Goal: Task Accomplishment & Management: Manage account settings

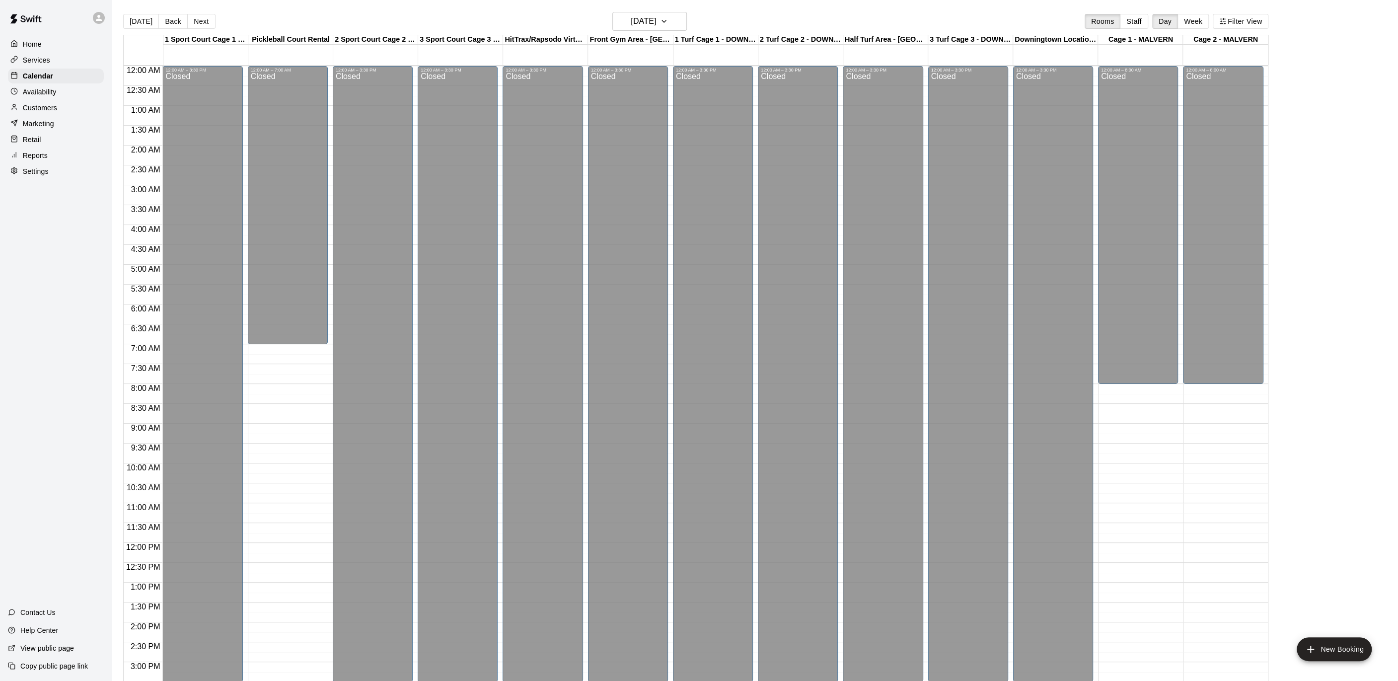
scroll to position [297, 0]
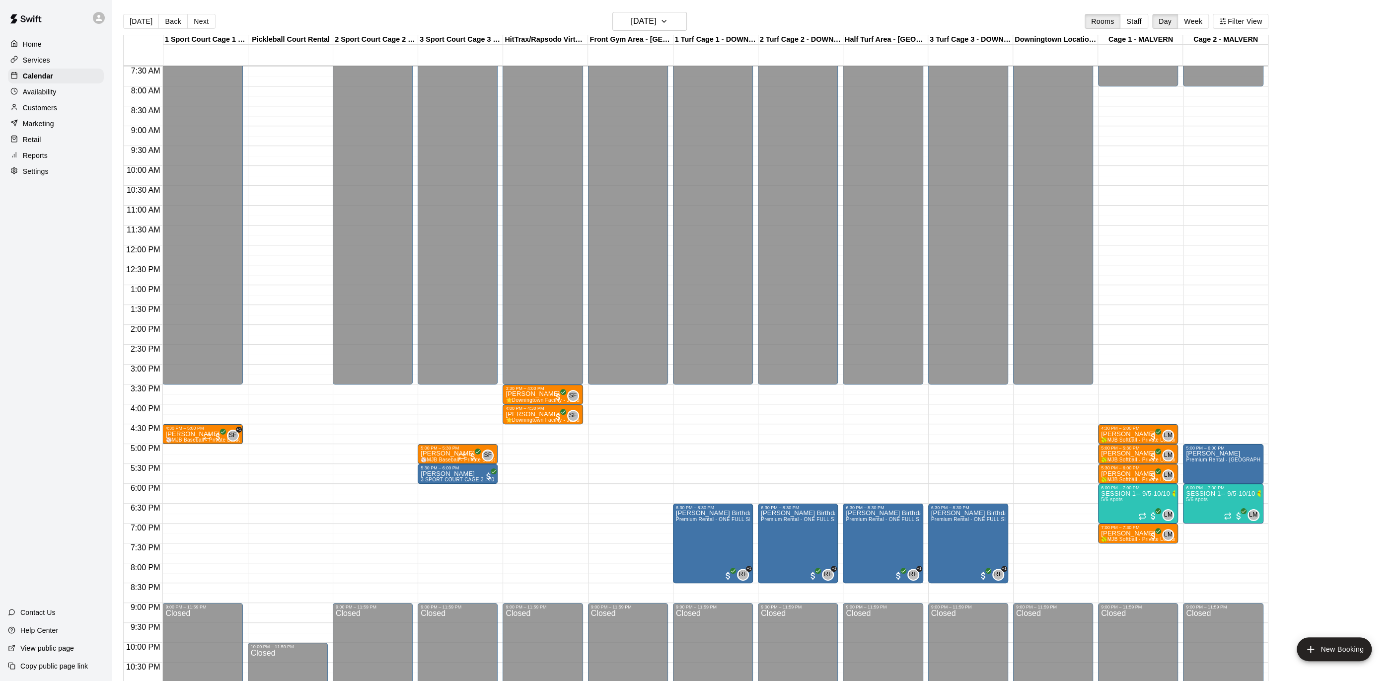
click at [45, 172] on p "Settings" at bounding box center [36, 171] width 26 height 10
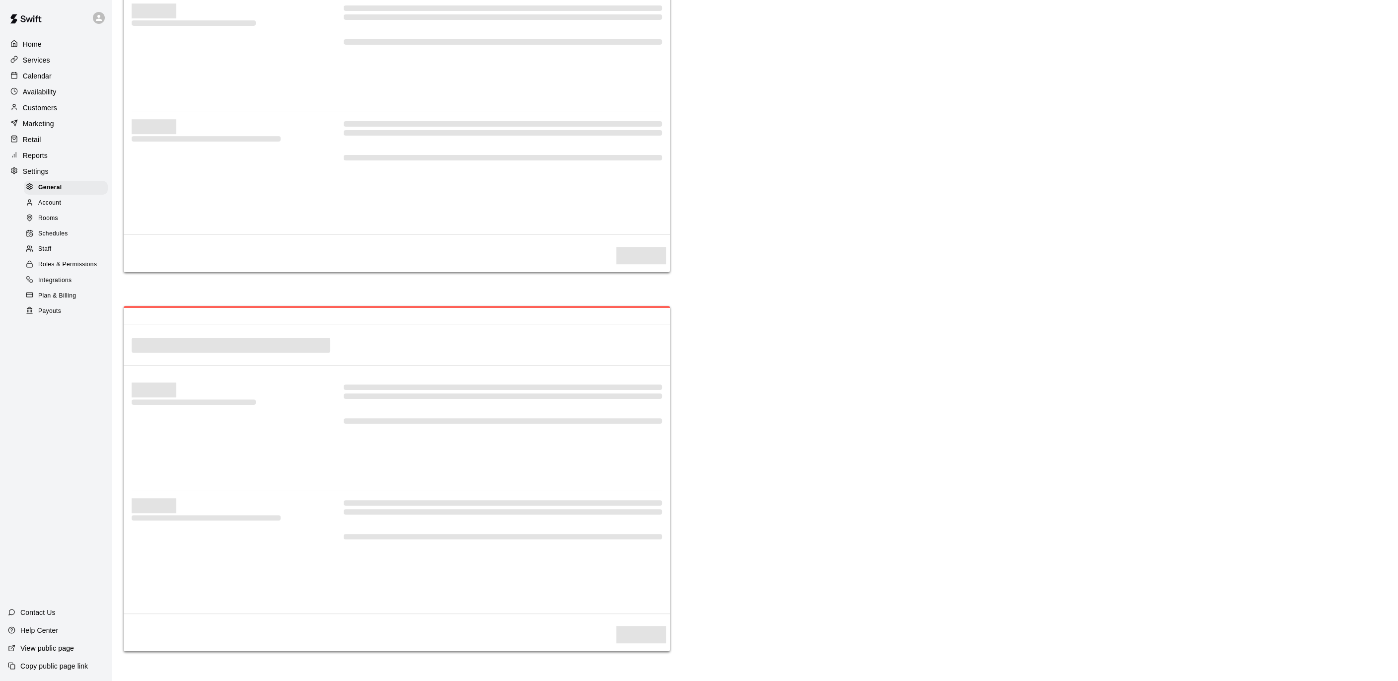
select select "**"
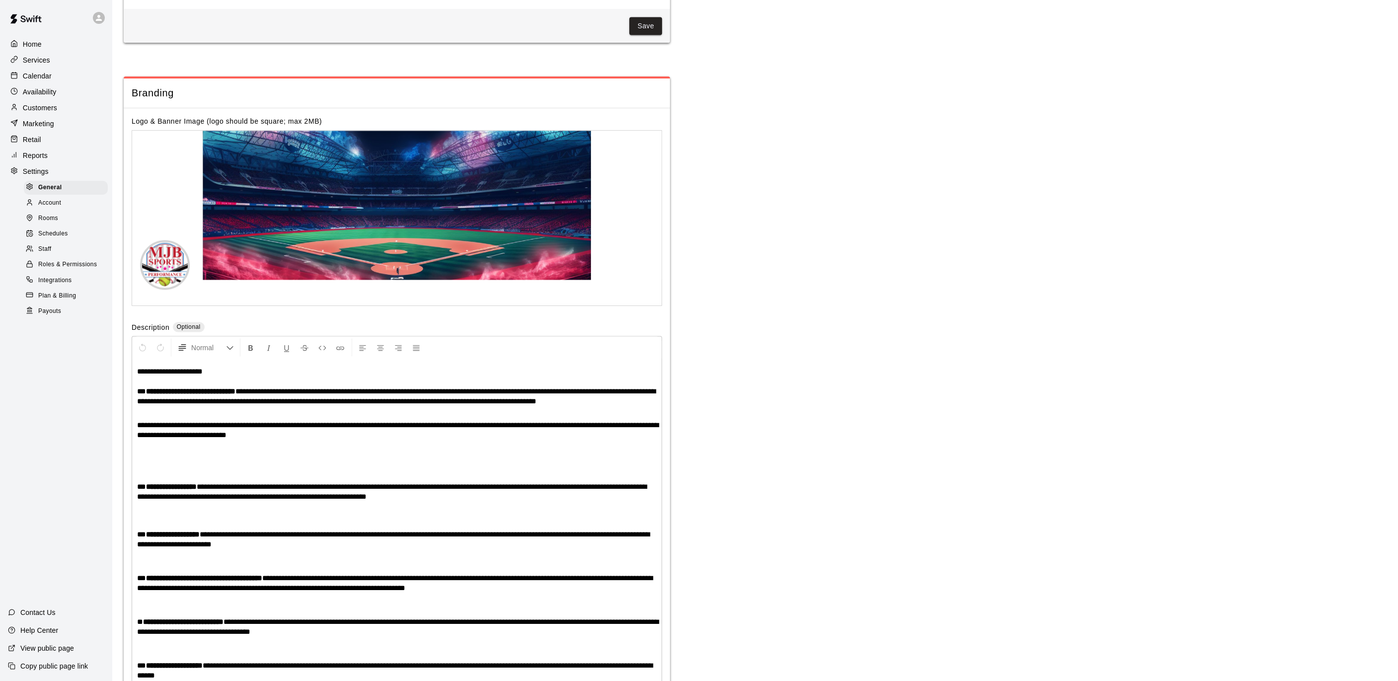
scroll to position [1935, 0]
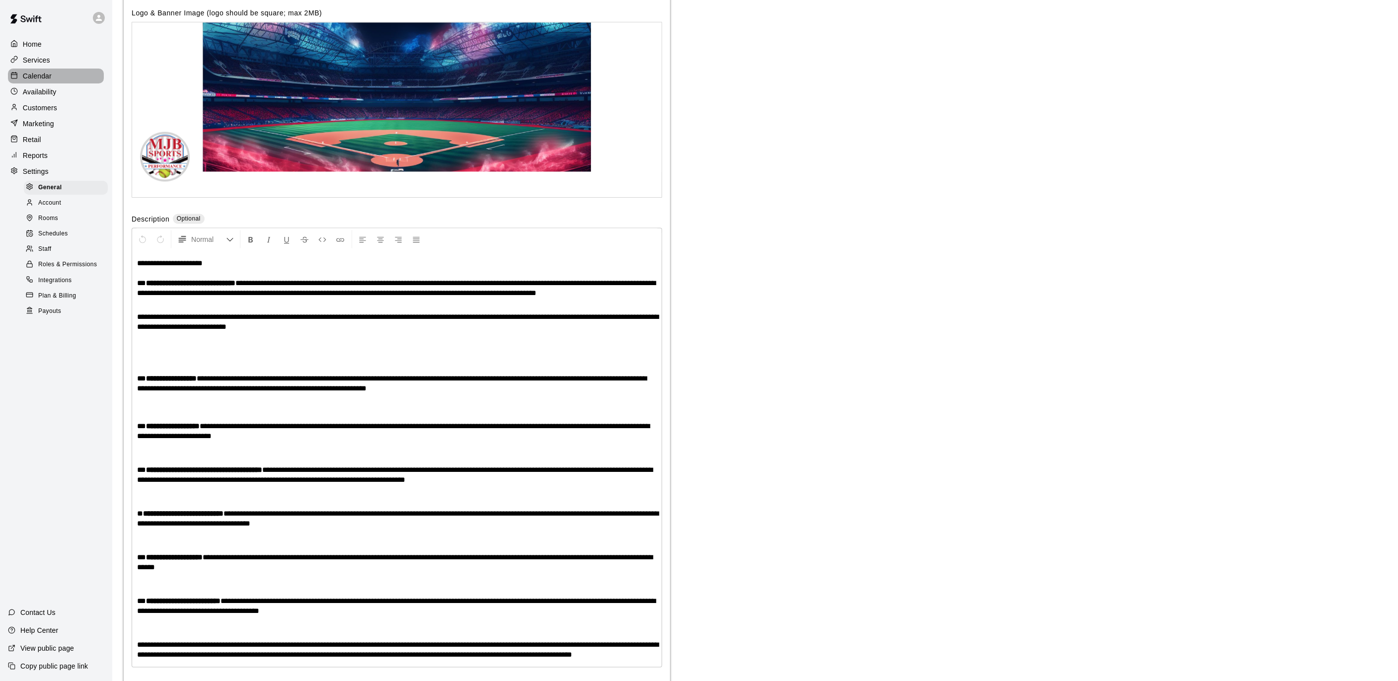
click at [48, 74] on p "Calendar" at bounding box center [37, 76] width 29 height 10
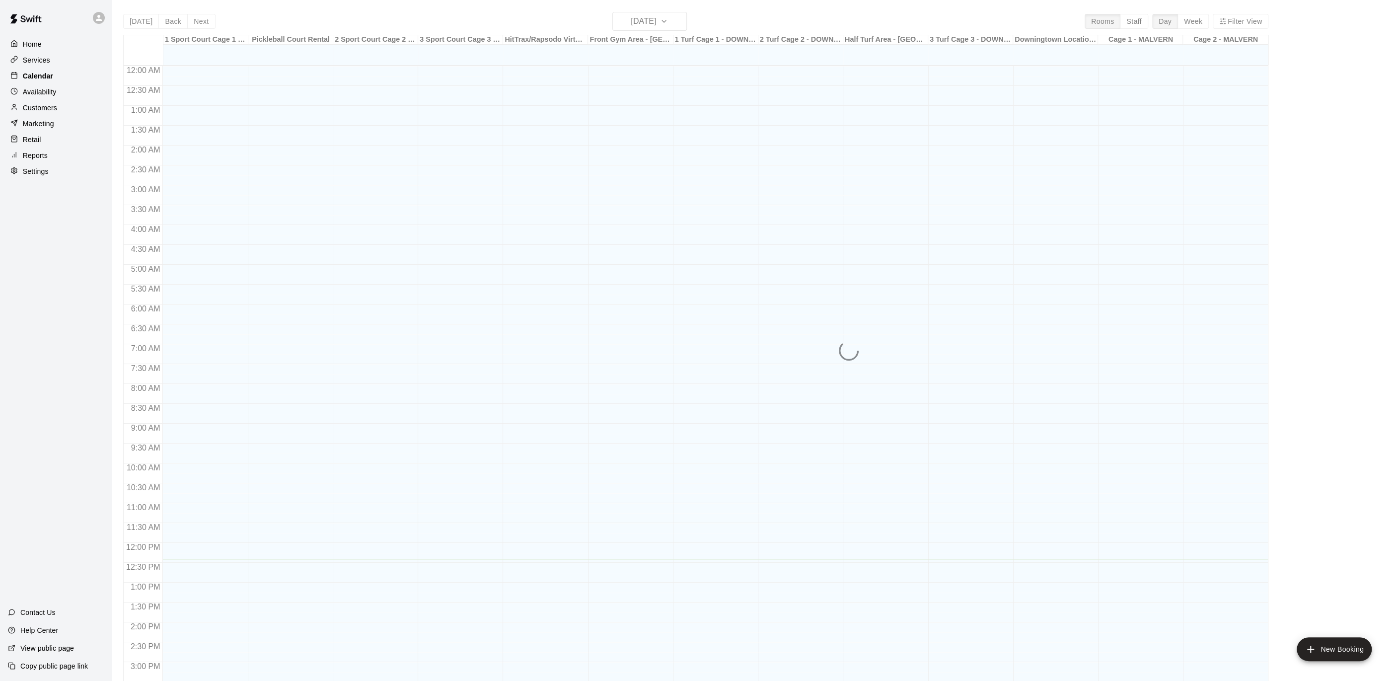
scroll to position [297, 0]
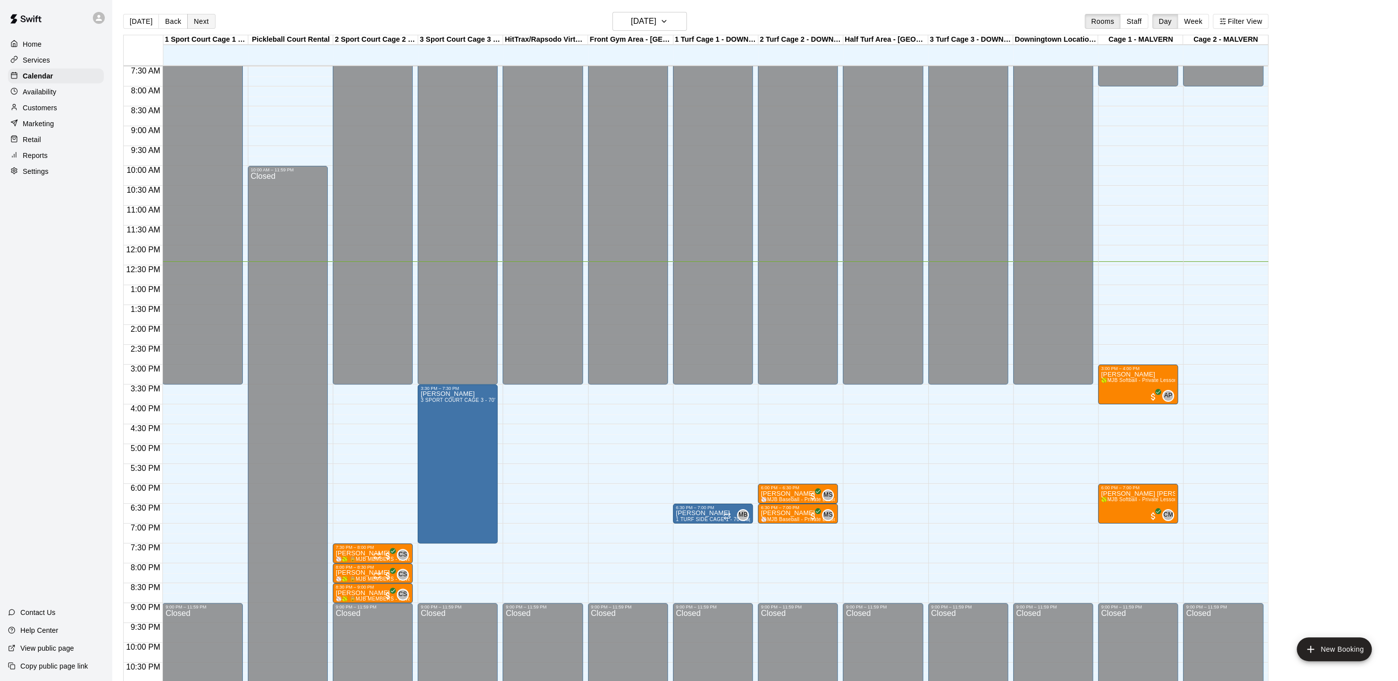
click at [201, 22] on button "Next" at bounding box center [201, 21] width 28 height 15
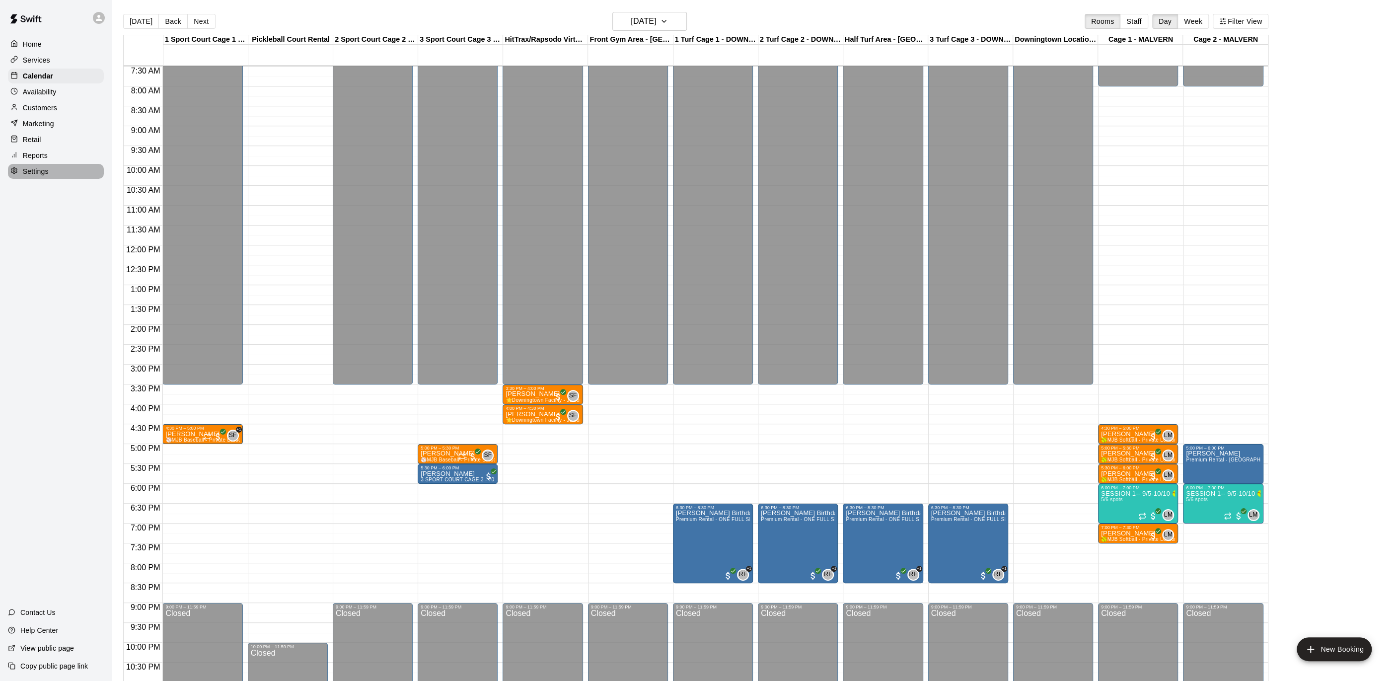
click at [36, 172] on p "Settings" at bounding box center [36, 171] width 26 height 10
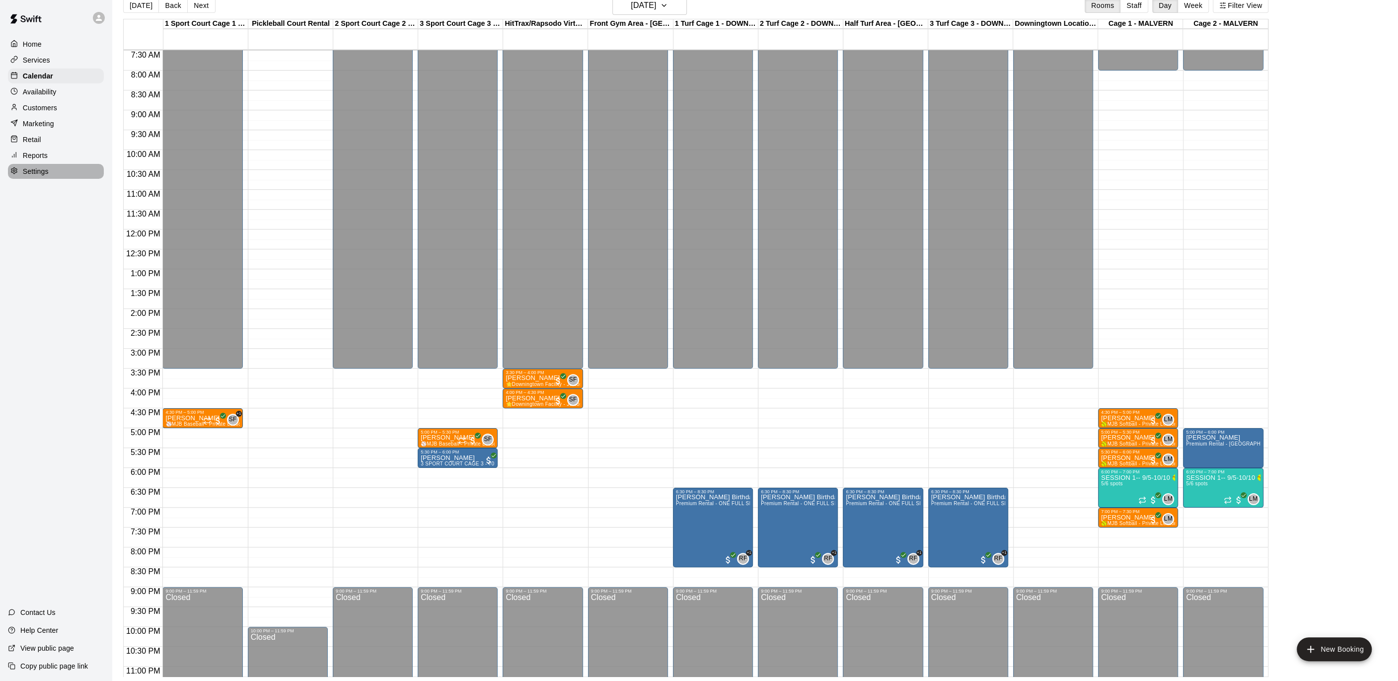
select select "**"
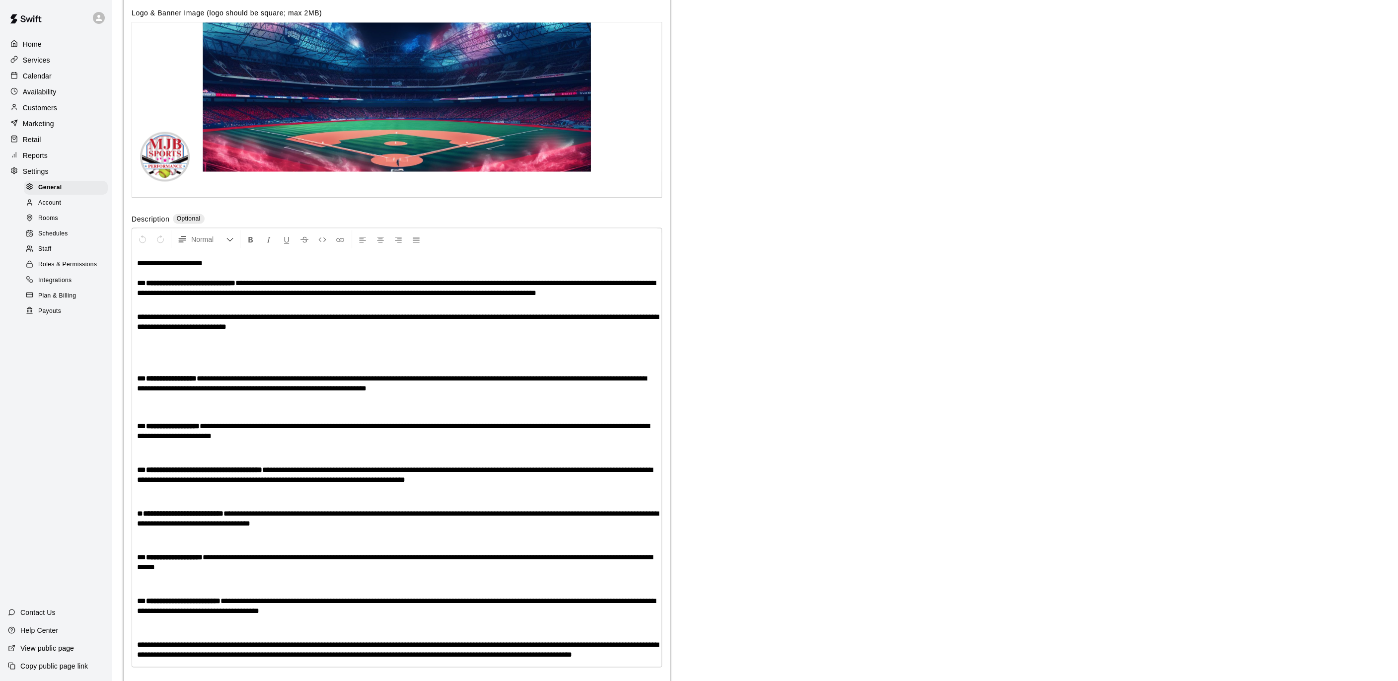
click at [29, 72] on p "Calendar" at bounding box center [37, 76] width 29 height 10
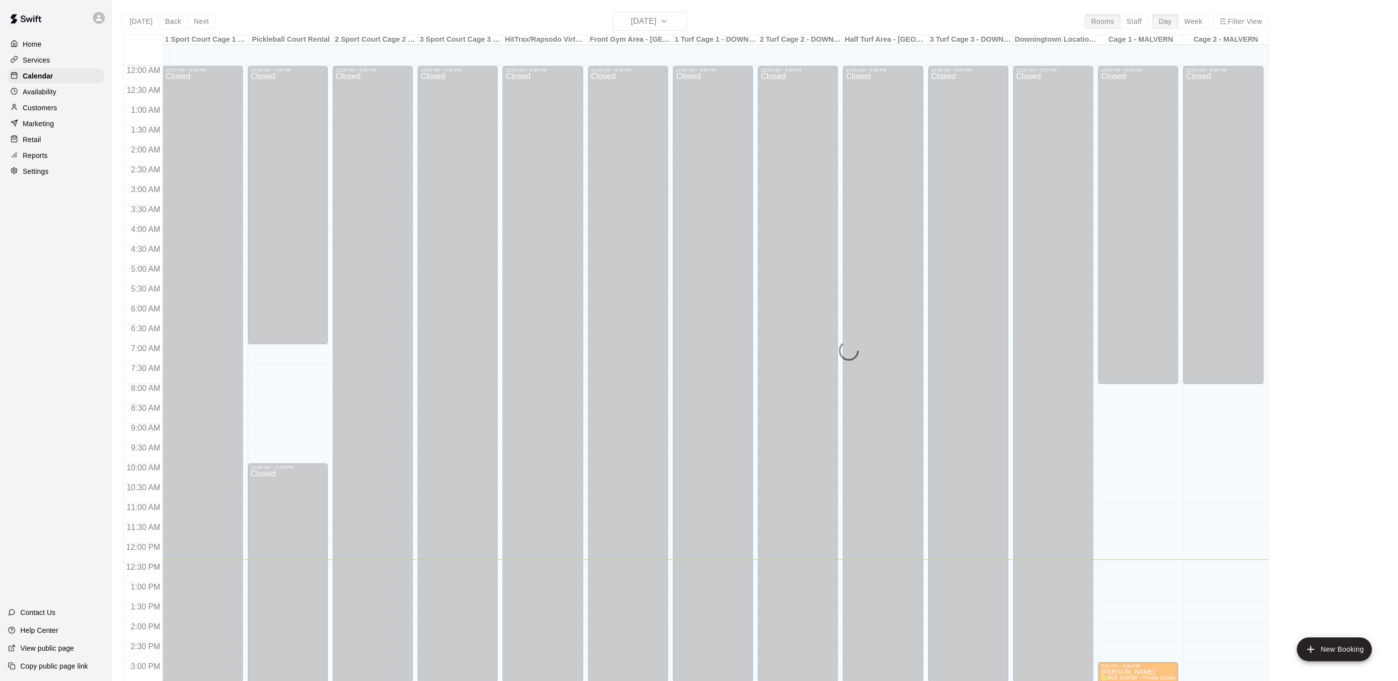
scroll to position [297, 0]
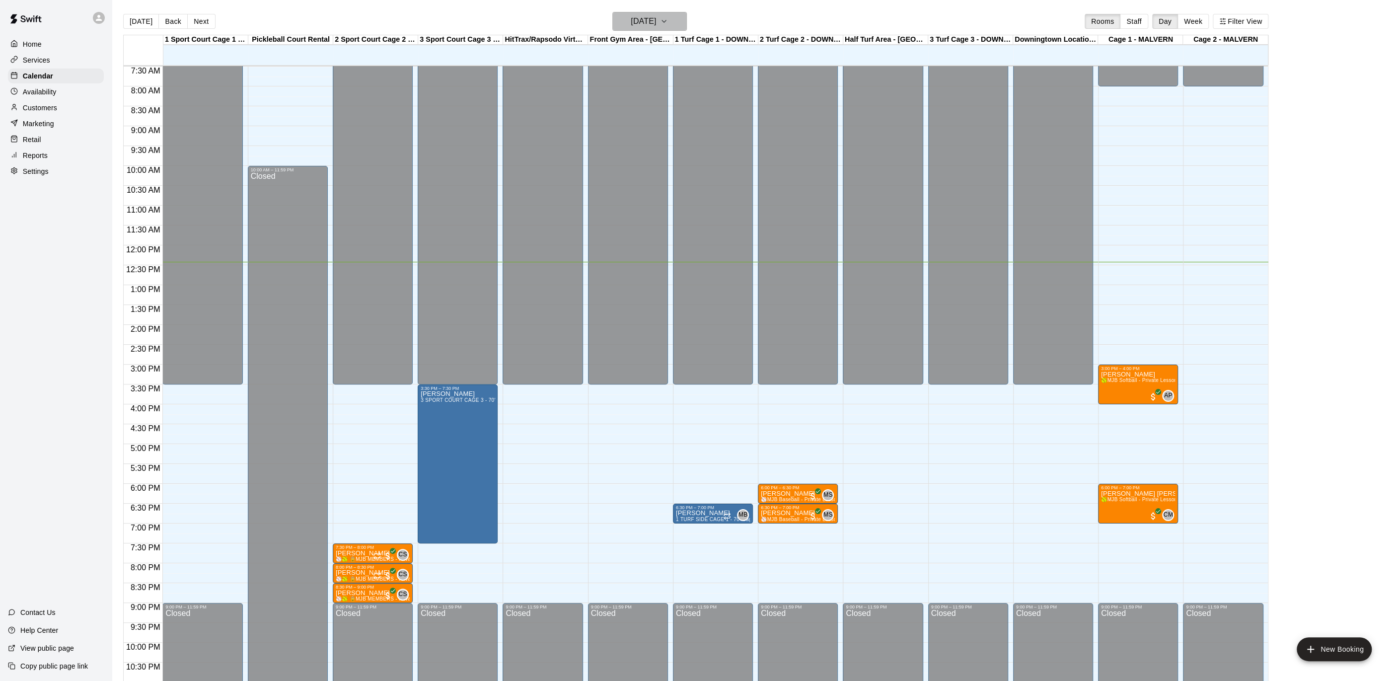
click at [685, 18] on button "[DATE]" at bounding box center [649, 21] width 74 height 19
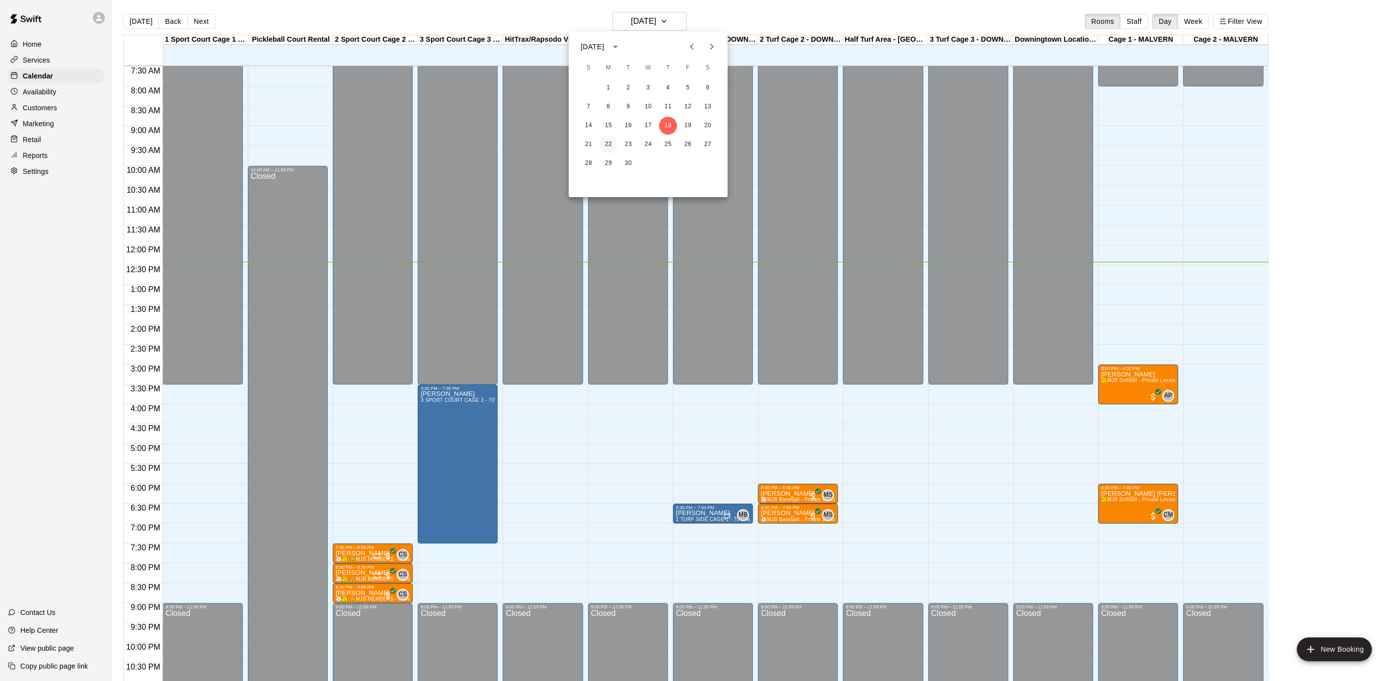
click at [612, 145] on button "22" at bounding box center [608, 145] width 18 height 18
